Goal: Task Accomplishment & Management: Use online tool/utility

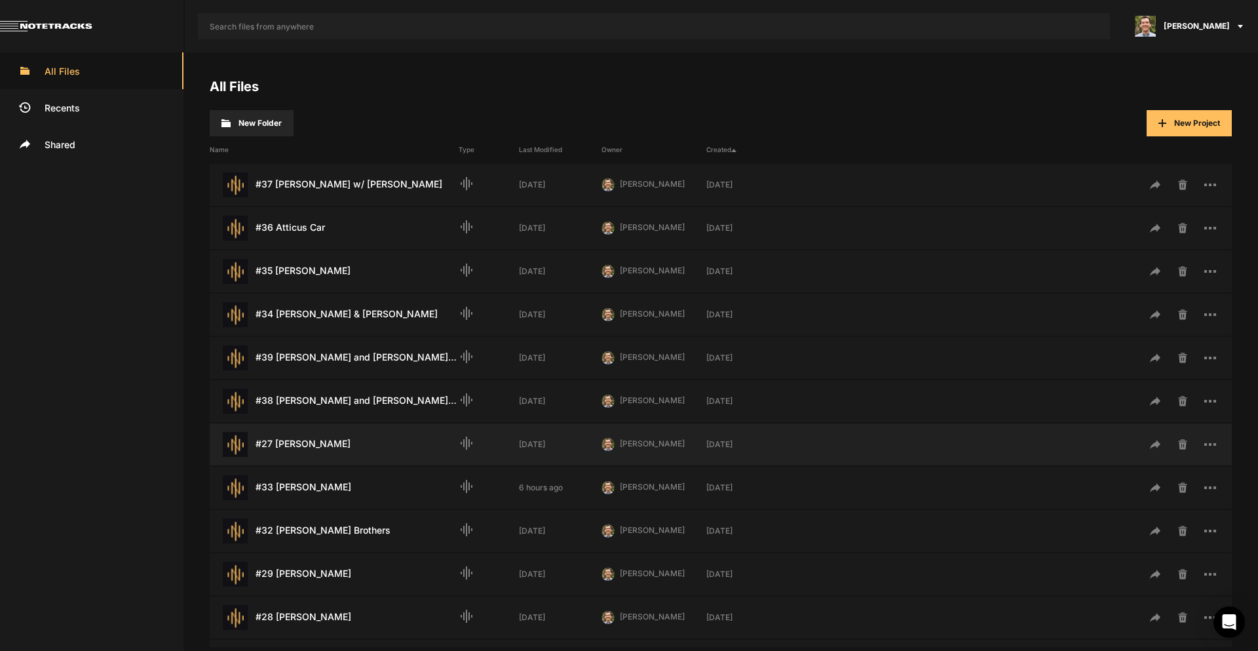
scroll to position [393, 0]
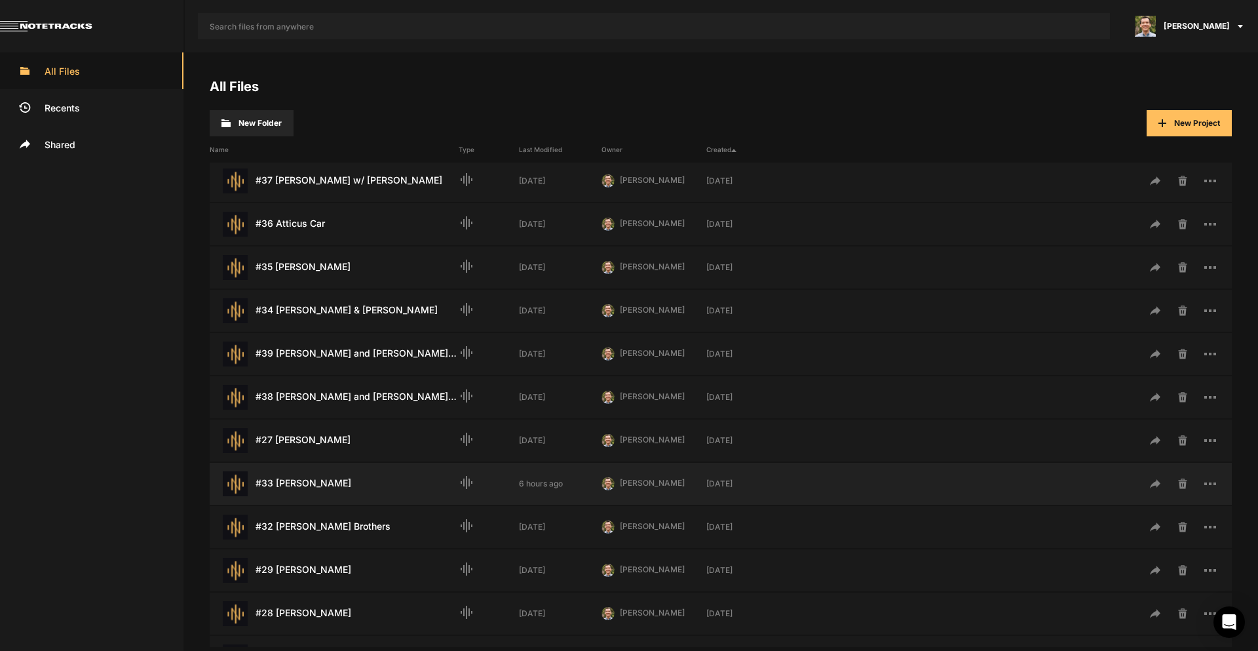
click at [320, 485] on div "#33 [PERSON_NAME] Last Modified: 6 hours ago" at bounding box center [334, 483] width 249 height 25
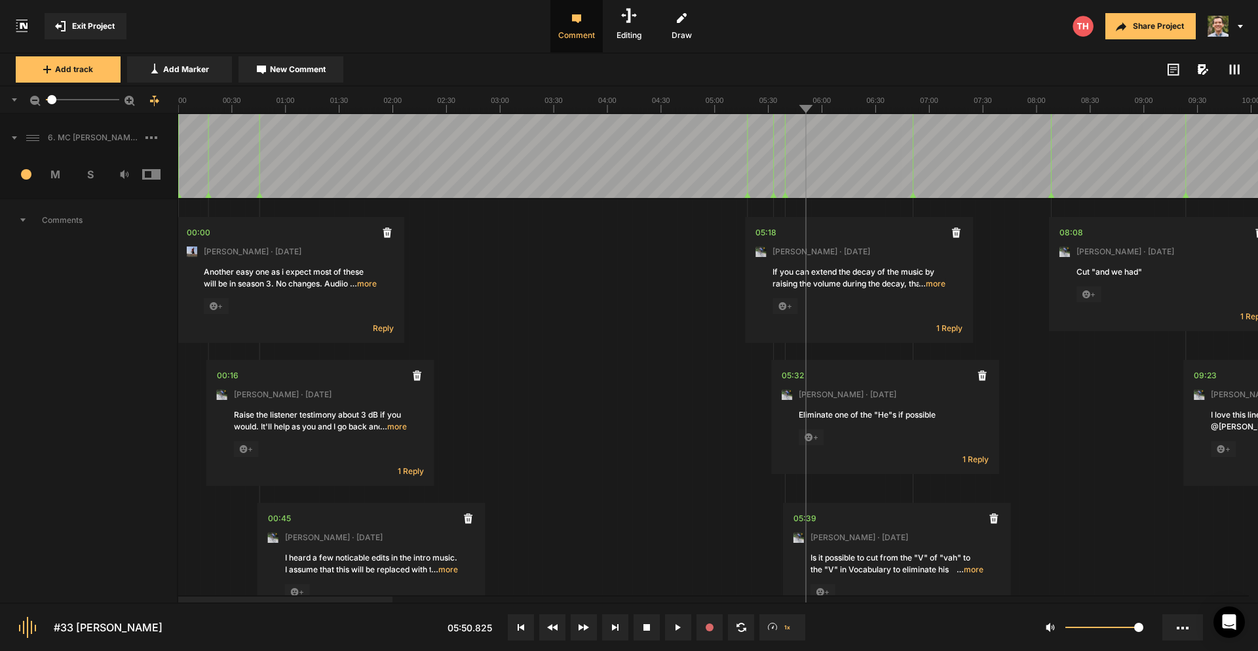
click at [14, 134] on span at bounding box center [8, 137] width 17 height 21
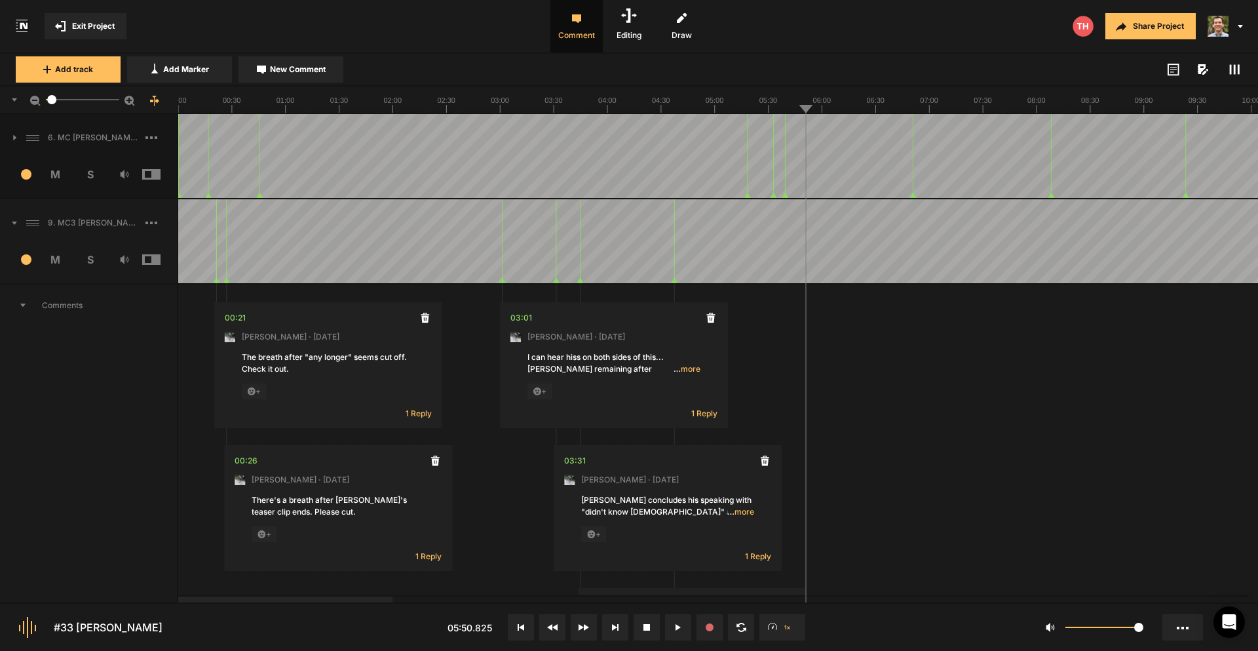
click at [14, 227] on span at bounding box center [8, 222] width 17 height 21
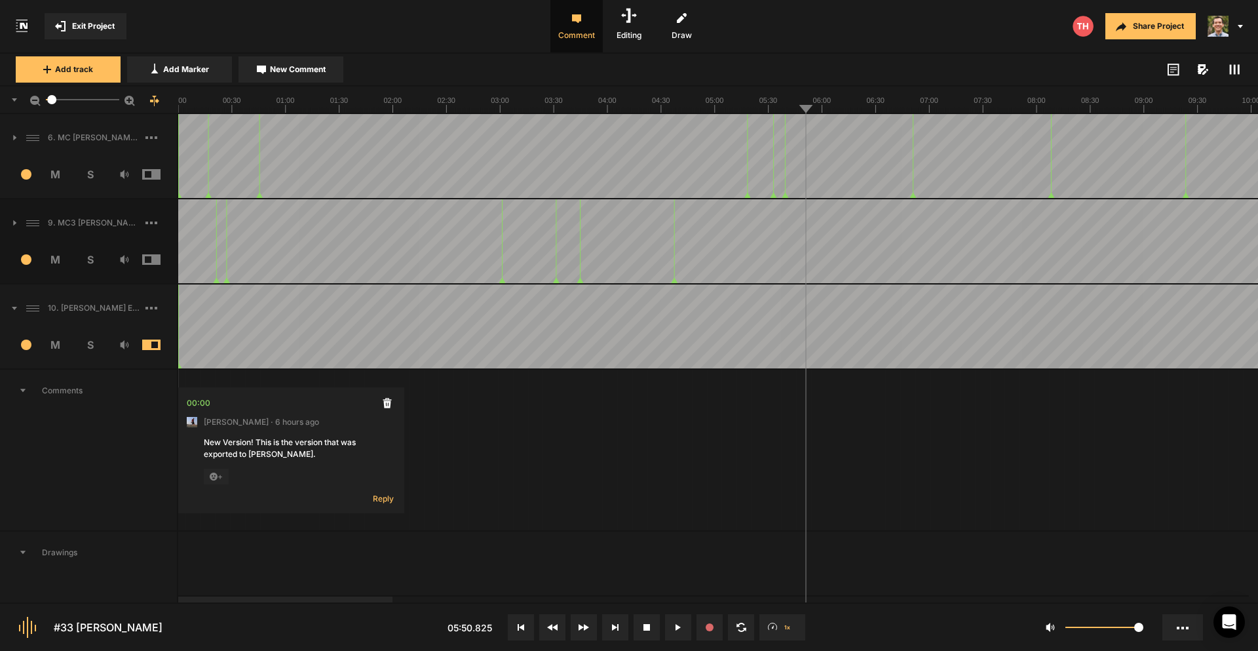
click at [12, 307] on icon at bounding box center [14, 308] width 5 height 3
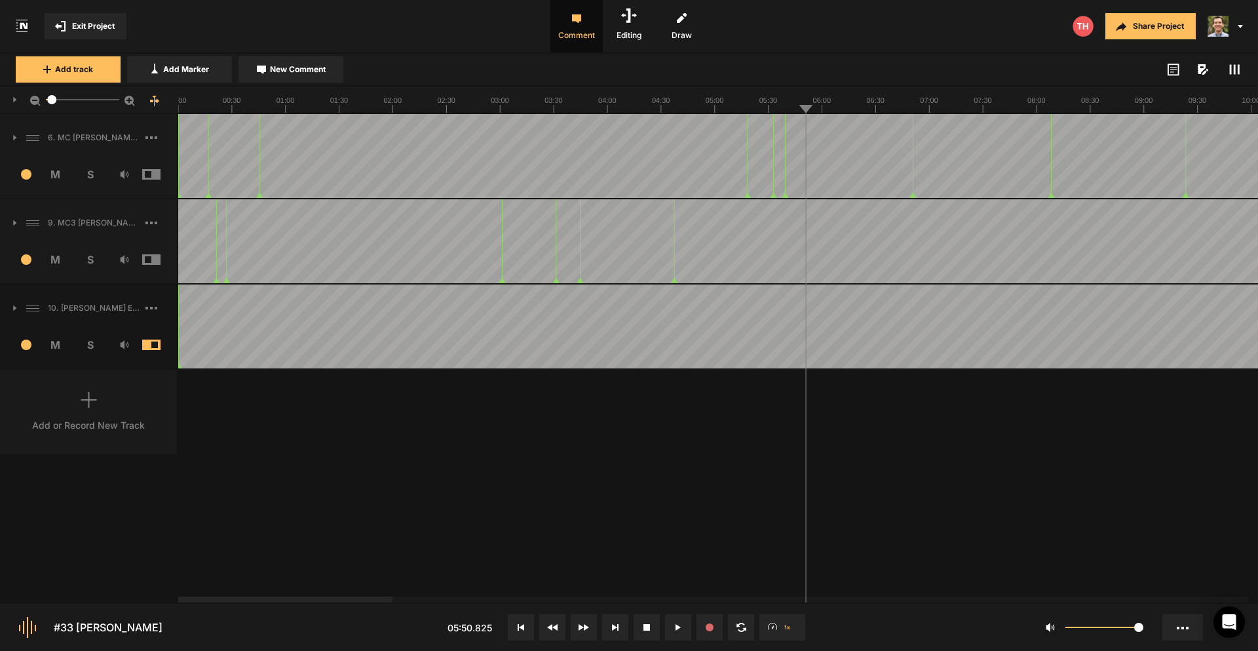
drag, startPoint x: 402, startPoint y: 470, endPoint x: 497, endPoint y: 435, distance: 102.0
click at [405, 470] on div "6. MC [PERSON_NAME] Hard Lock 1 M S Comments 00:00 [PERSON_NAME] · [DATE] Anoth…" at bounding box center [629, 358] width 1258 height 488
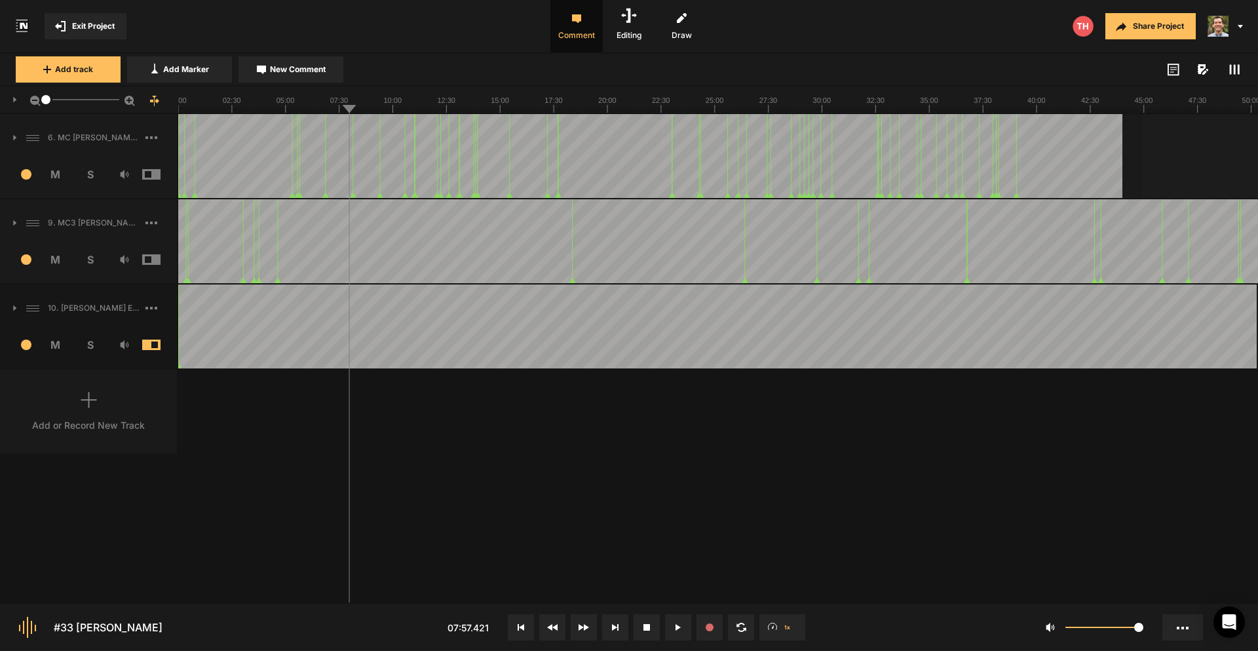
drag, startPoint x: 54, startPoint y: 101, endPoint x: -15, endPoint y: 96, distance: 68.9
click at [0, 96] on html "Exit Project Comment Editing Draw Share Project Add track Add Marker New Commen…" at bounding box center [629, 325] width 1258 height 651
drag, startPoint x: 1142, startPoint y: 419, endPoint x: 1154, endPoint y: 327, distance: 92.5
click at [1141, 419] on div "6. MC [PERSON_NAME] Hard Lock 1 M S Comments 00:00 [PERSON_NAME] · [DATE] Anoth…" at bounding box center [629, 358] width 1258 height 488
click at [1228, 111] on line at bounding box center [1228, 109] width 0 height 5
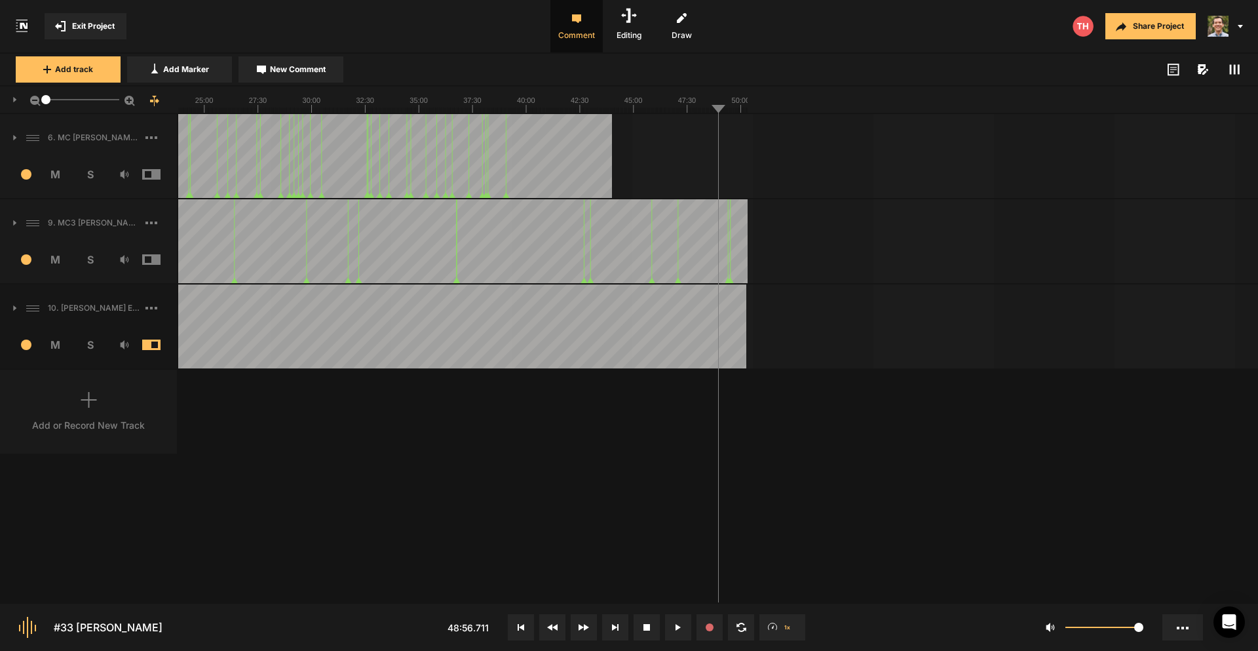
click at [748, 108] on div at bounding box center [718, 100] width 1080 height 28
click at [748, 104] on div at bounding box center [718, 100] width 1080 height 28
click at [742, 110] on line at bounding box center [742, 109] width 0 height 5
click at [1083, 26] on img at bounding box center [1082, 26] width 21 height 21
click at [519, 626] on icon at bounding box center [521, 627] width 7 height 7
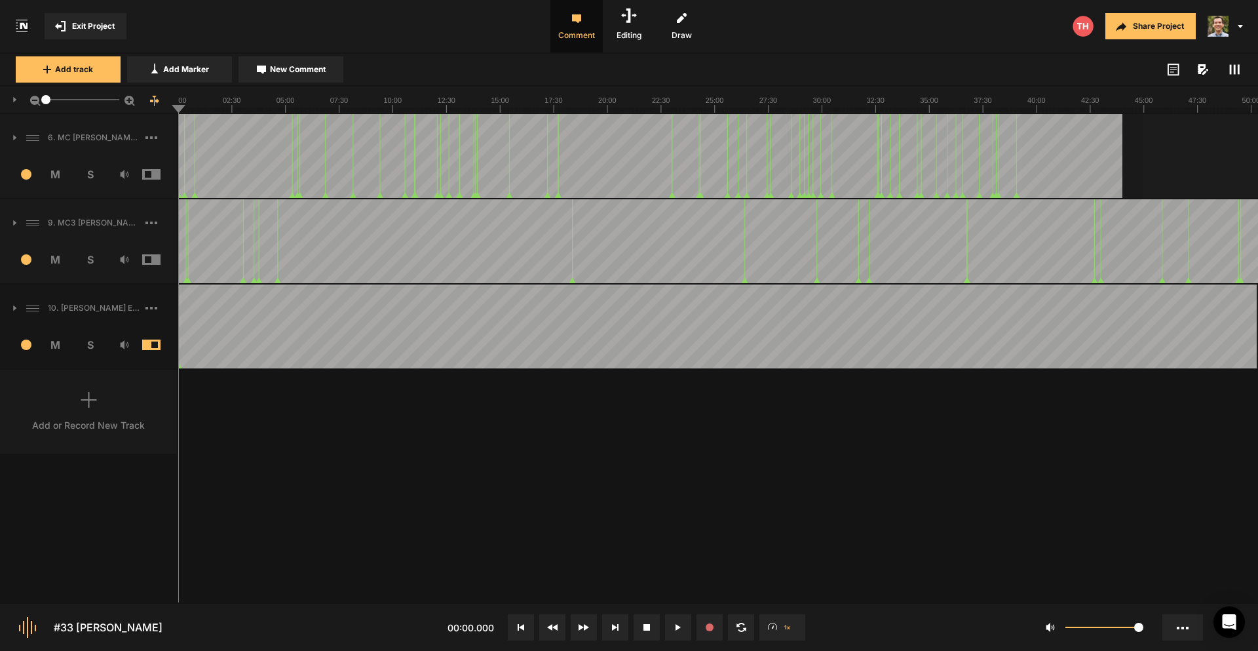
click at [1083, 24] on img at bounding box center [1082, 26] width 21 height 21
click at [1084, 24] on img at bounding box center [1082, 26] width 21 height 21
click at [1157, 28] on button "Share Project" at bounding box center [1150, 26] width 90 height 26
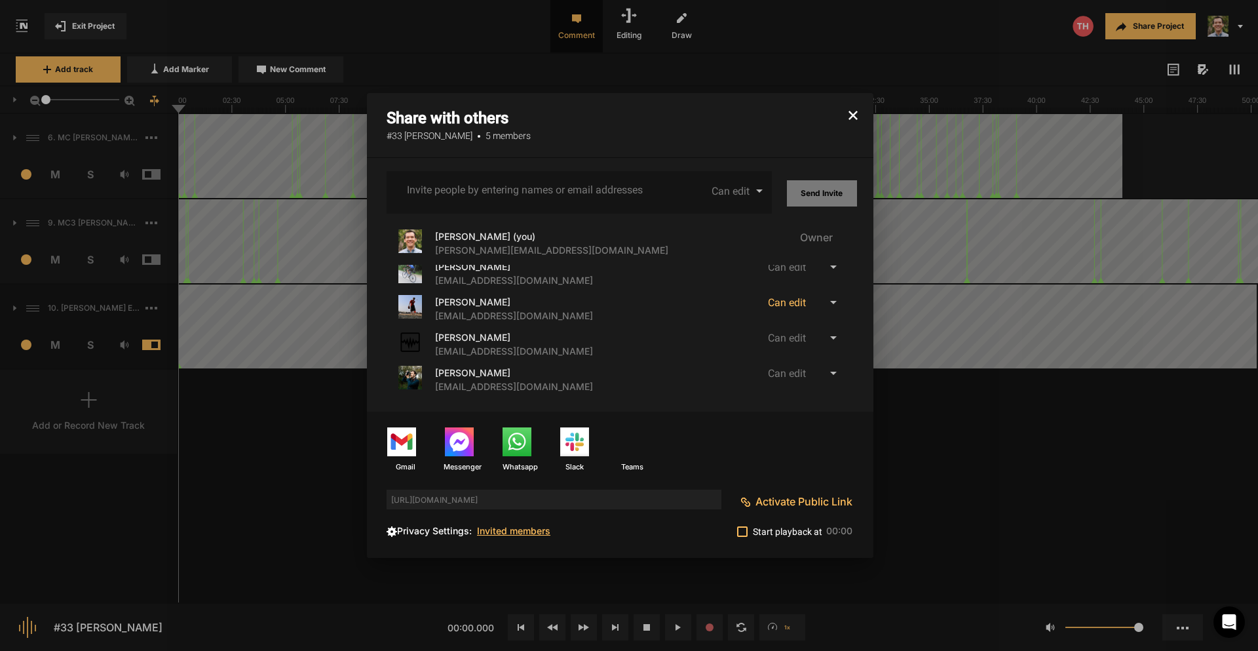
scroll to position [18, 0]
click at [1027, 453] on div at bounding box center [629, 325] width 1258 height 651
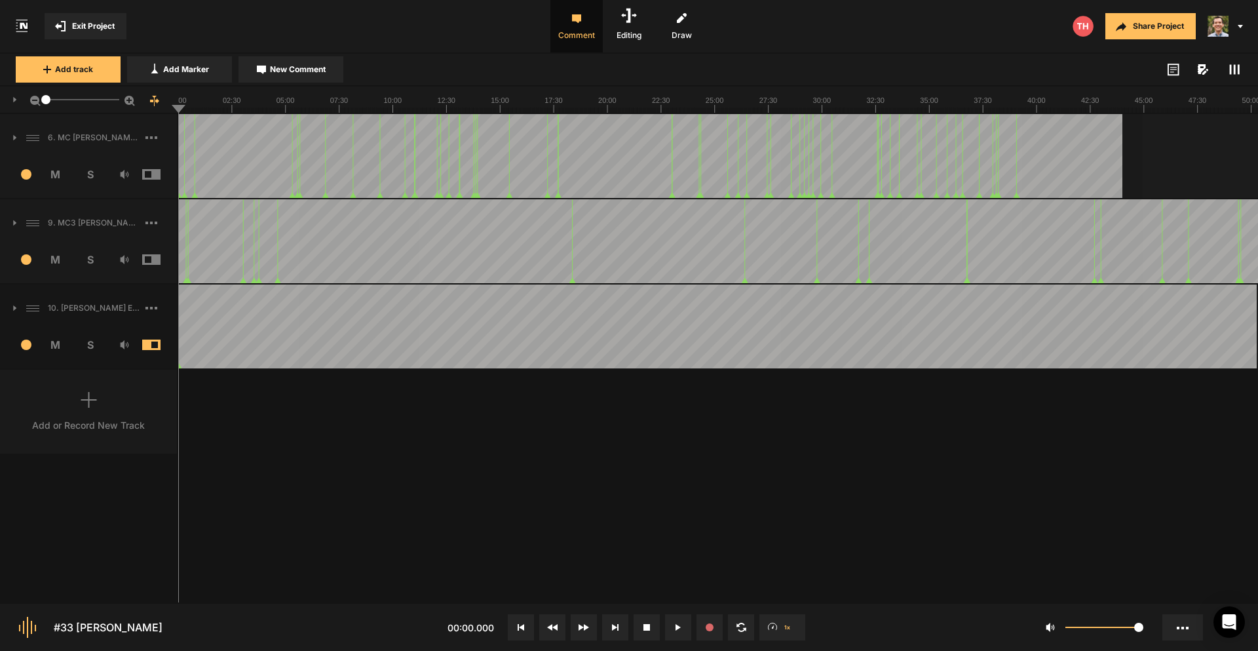
click at [1085, 24] on img at bounding box center [1082, 26] width 21 height 21
